Goal: Task Accomplishment & Management: Manage account settings

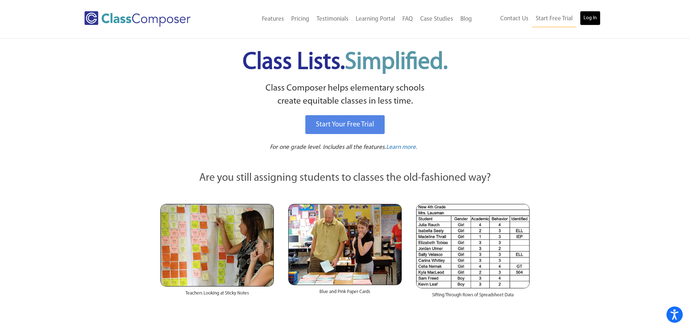
click at [587, 17] on link "Log In" at bounding box center [590, 18] width 21 height 14
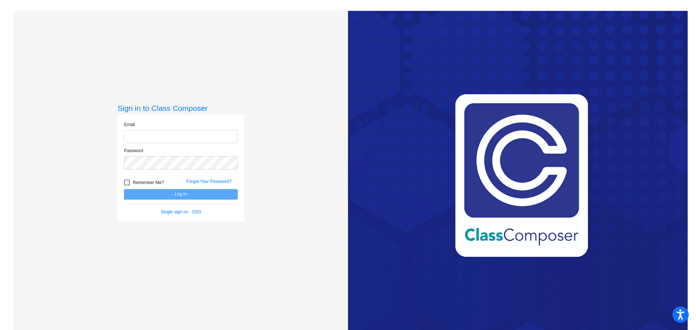
type input "[EMAIL_ADDRESS][DOMAIN_NAME]"
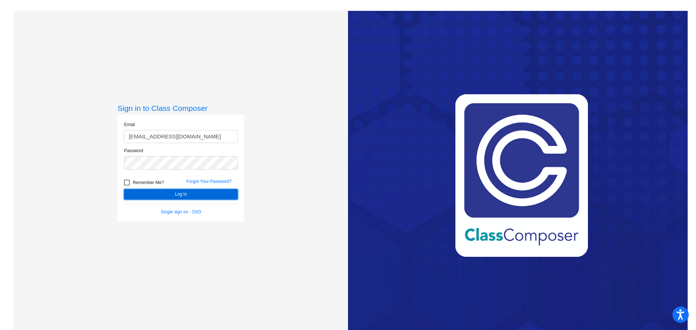
click at [161, 193] on button "Log In" at bounding box center [181, 194] width 114 height 11
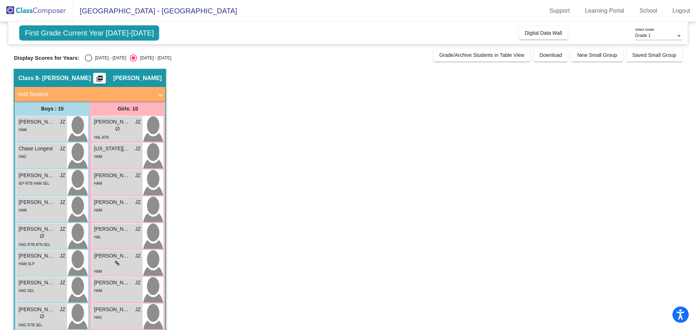
click at [97, 58] on div "[DATE] - [DATE]" at bounding box center [109, 58] width 34 height 7
click at [88, 62] on input "[DATE] - [DATE]" at bounding box center [88, 62] width 0 height 0
radio input "true"
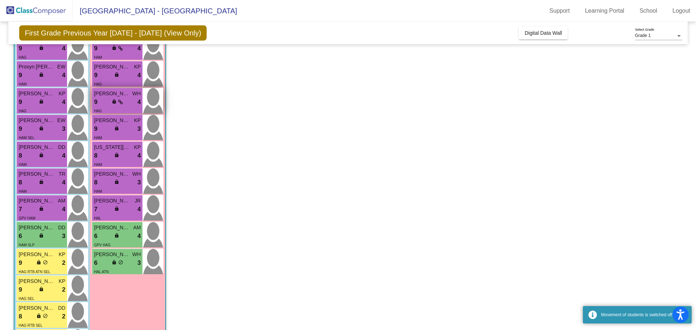
scroll to position [200, 0]
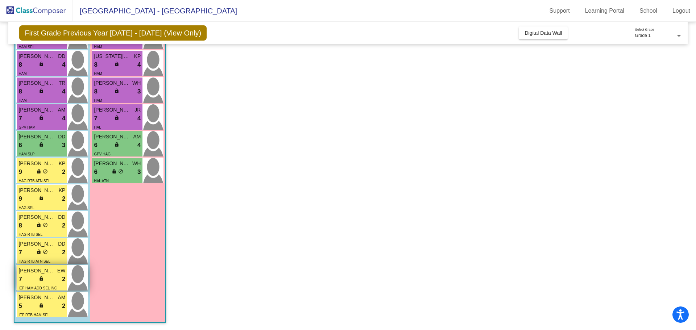
click at [47, 278] on div "7 lock do_not_disturb_alt 2" at bounding box center [41, 279] width 47 height 9
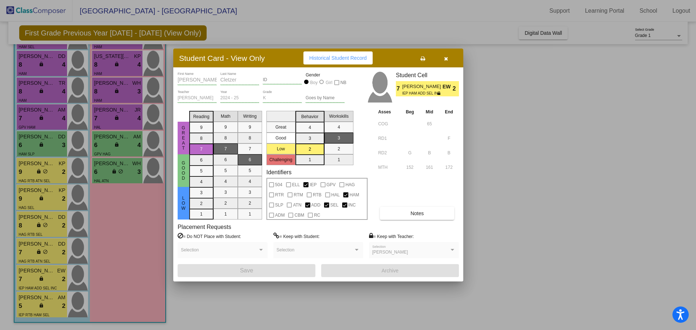
click at [99, 165] on div at bounding box center [348, 165] width 696 height 330
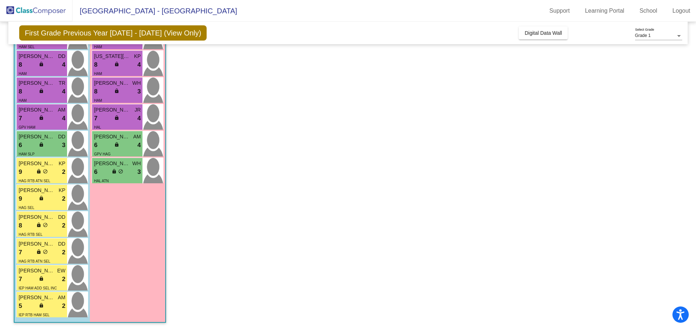
click at [99, 165] on span "[PERSON_NAME]" at bounding box center [112, 164] width 36 height 8
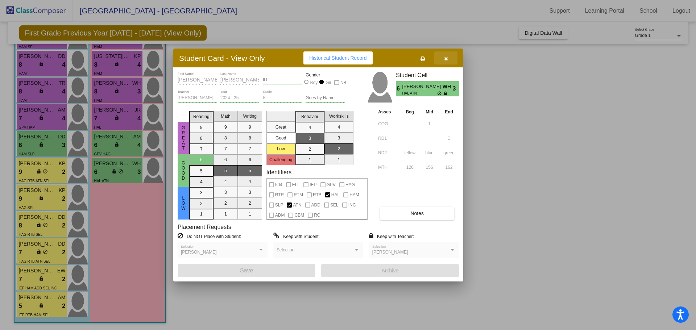
click at [442, 59] on button "button" at bounding box center [445, 57] width 23 height 13
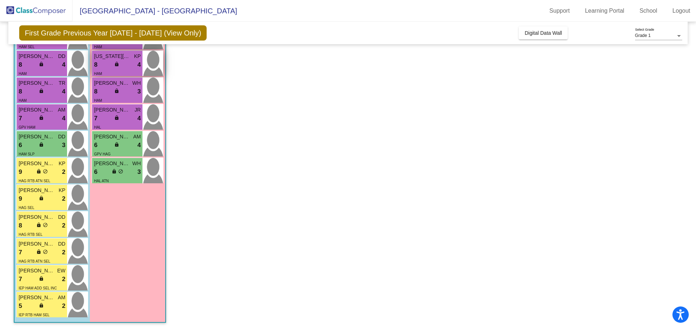
click at [139, 74] on div "HAM" at bounding box center [117, 74] width 47 height 8
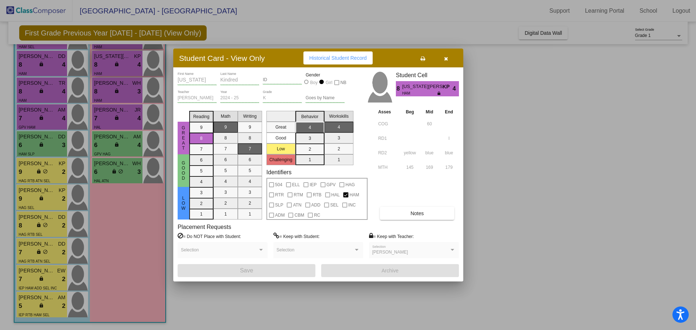
click at [136, 71] on div at bounding box center [348, 165] width 696 height 330
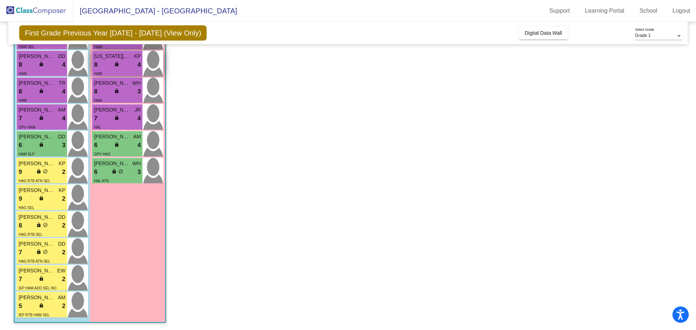
click at [136, 71] on div "HAM" at bounding box center [117, 74] width 47 height 8
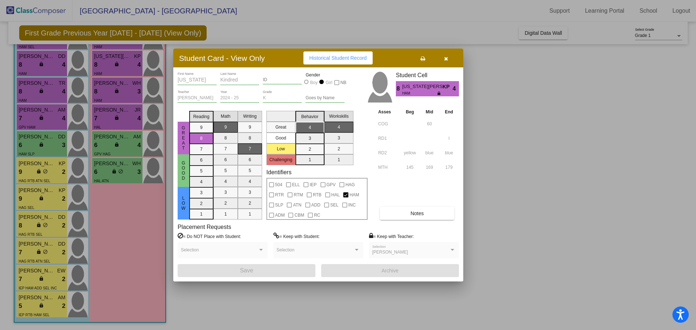
click at [450, 59] on button "button" at bounding box center [445, 57] width 23 height 13
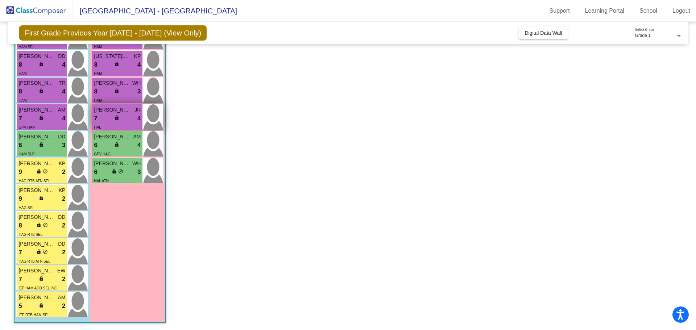
click at [124, 115] on div "7 lock do_not_disturb_alt 4" at bounding box center [117, 118] width 47 height 9
